Goal: Navigation & Orientation: Find specific page/section

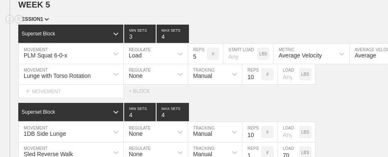
click at [197, 25] on div "SESSION 1" at bounding box center [203, 20] width 370 height 10
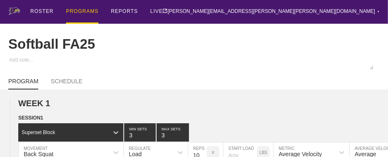
click at [81, 14] on div "PROGRAMS" at bounding box center [82, 12] width 32 height 24
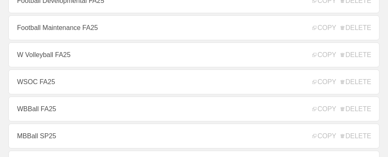
scroll to position [332, 0]
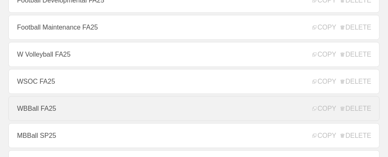
click at [42, 109] on link "WBBall FA25" at bounding box center [193, 108] width 371 height 25
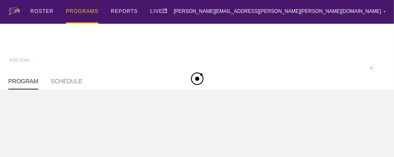
click at [279, 12] on div "ROSTER PROGRAMS REPORTS LIVE [PERSON_NAME][EMAIL_ADDRESS][PERSON_NAME][PERSON_N…" at bounding box center [197, 12] width 378 height 24
type textarea "x"
type input "WBBall FA25"
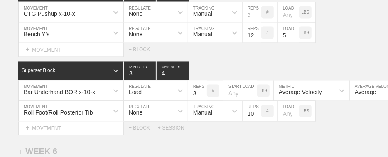
scroll to position [4335, 0]
